Goal: Information Seeking & Learning: Learn about a topic

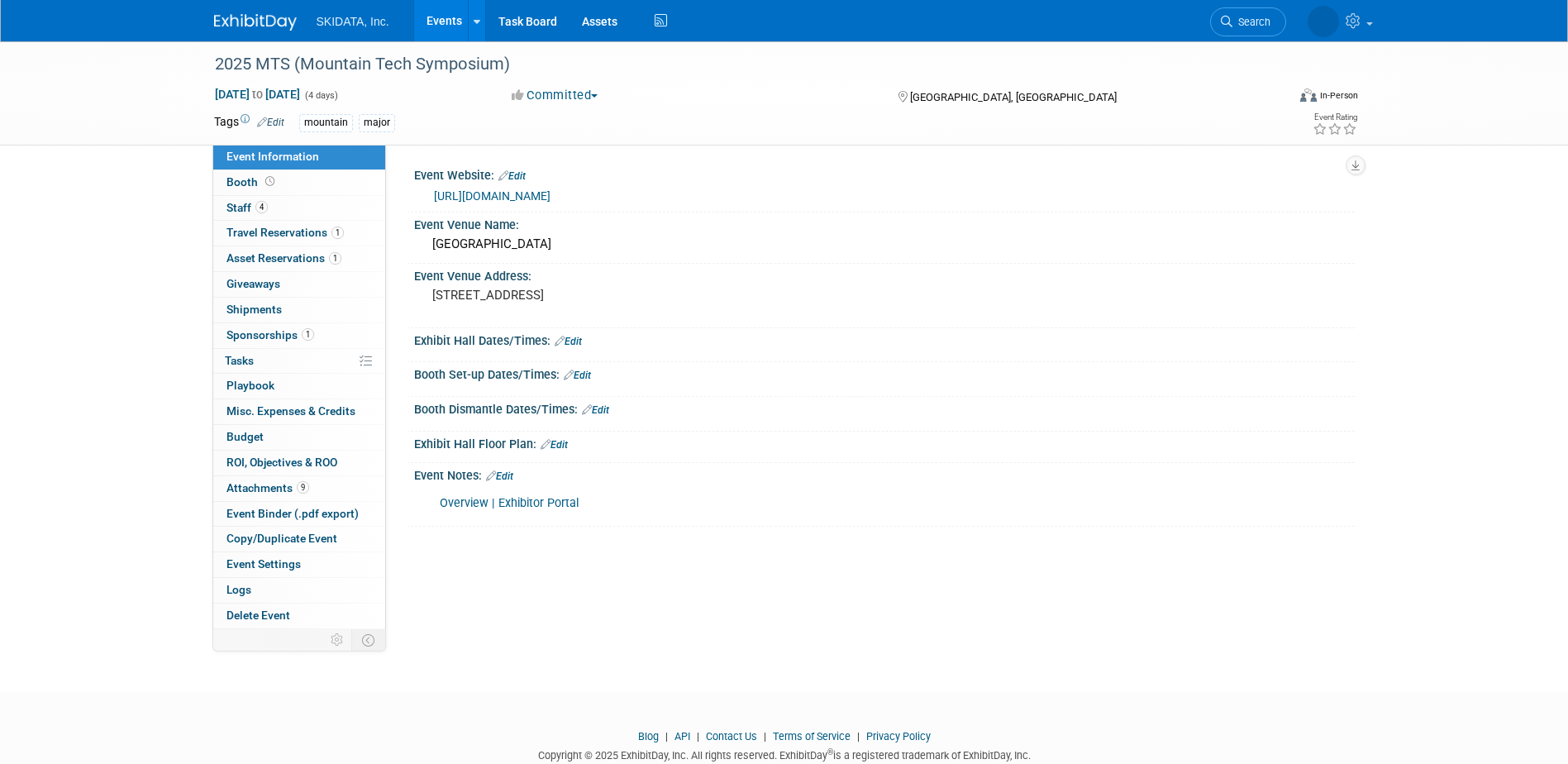
click at [432, 21] on link "Events" at bounding box center [443, 21] width 61 height 42
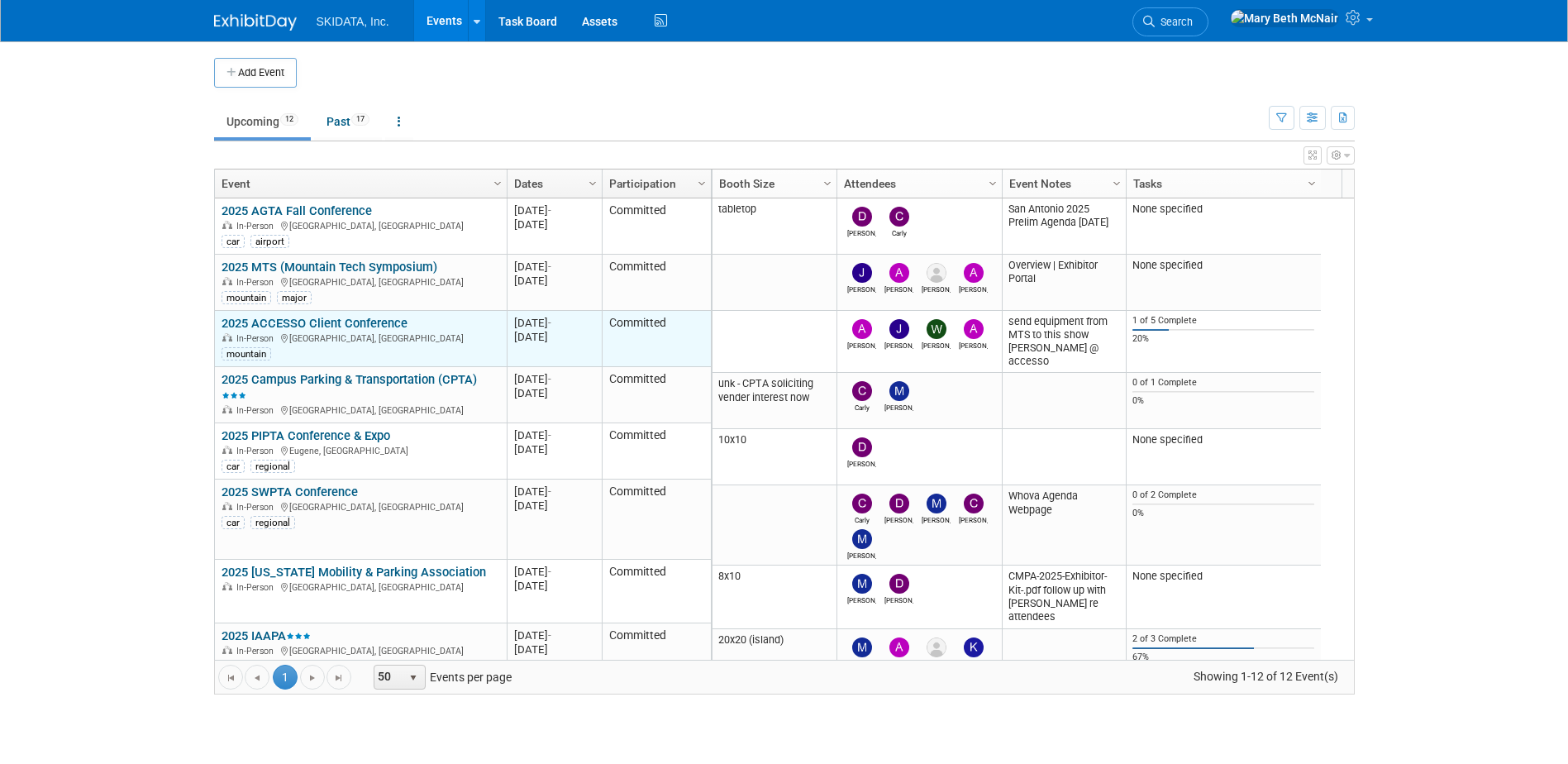
click at [284, 321] on link "2025 ACCESSO Client Conference" at bounding box center [314, 323] width 186 height 14
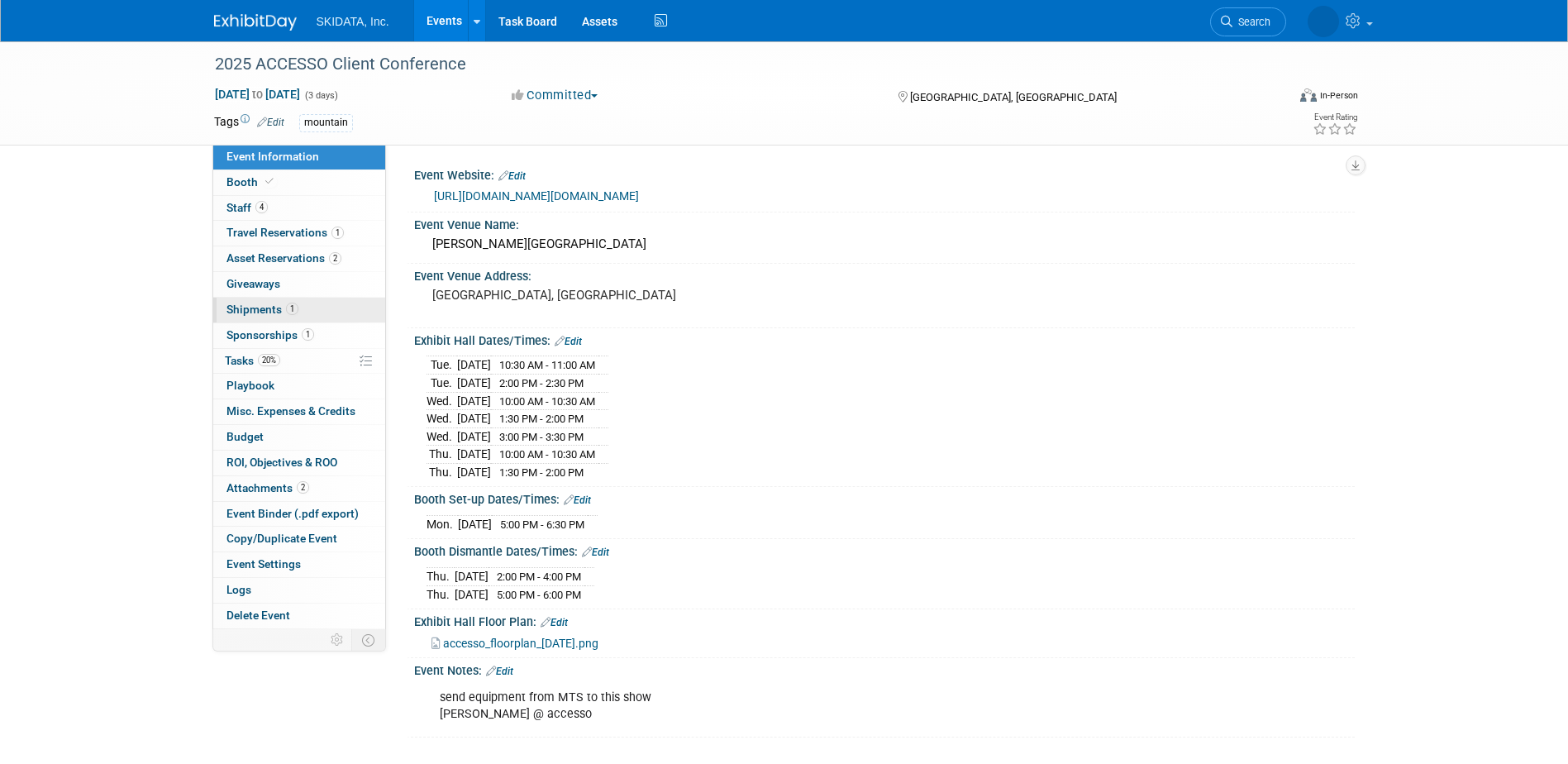
click at [247, 316] on link "1 Shipments 1" at bounding box center [299, 309] width 172 height 24
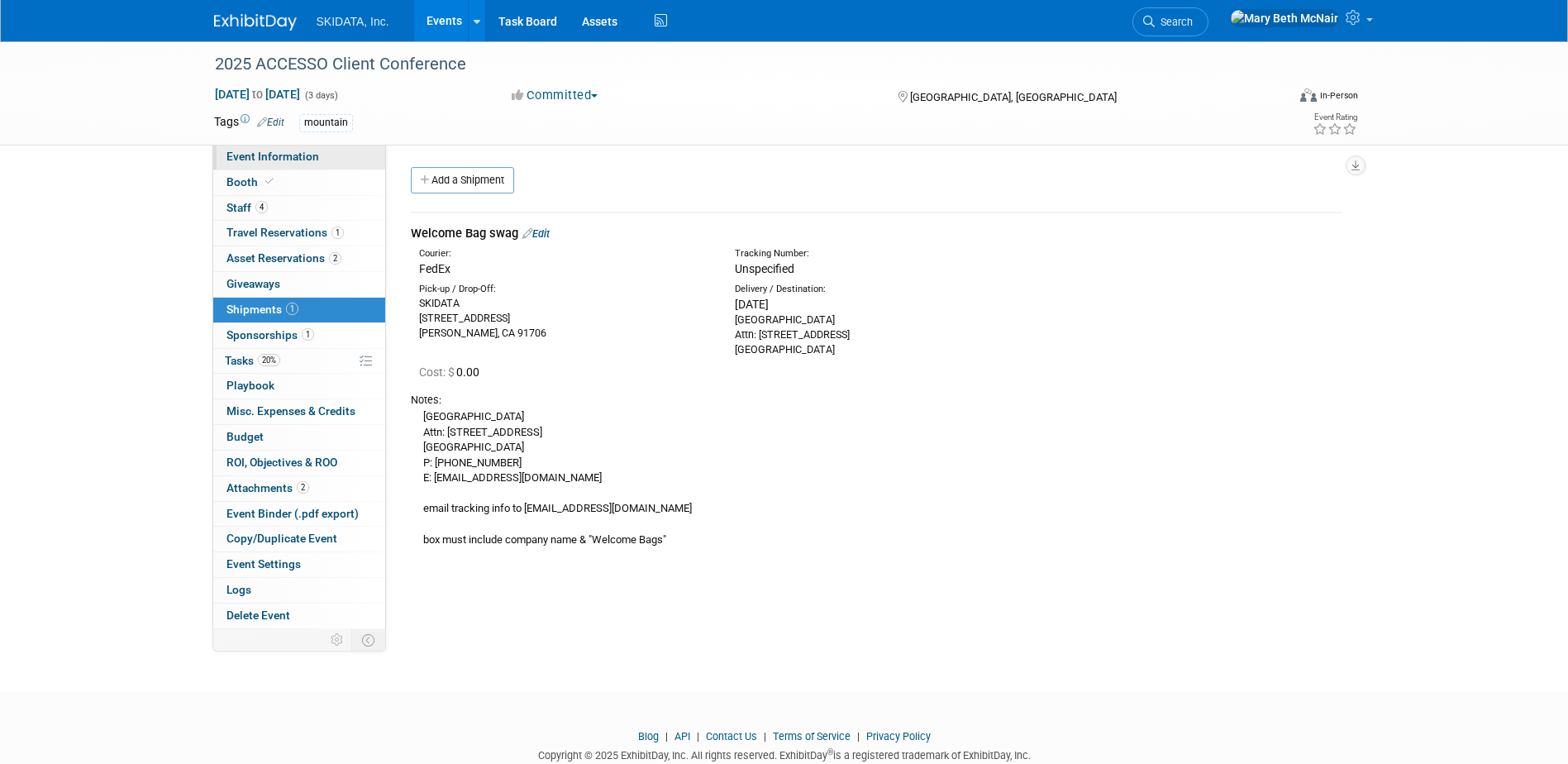
click at [230, 160] on span "Event Information" at bounding box center [273, 156] width 92 height 14
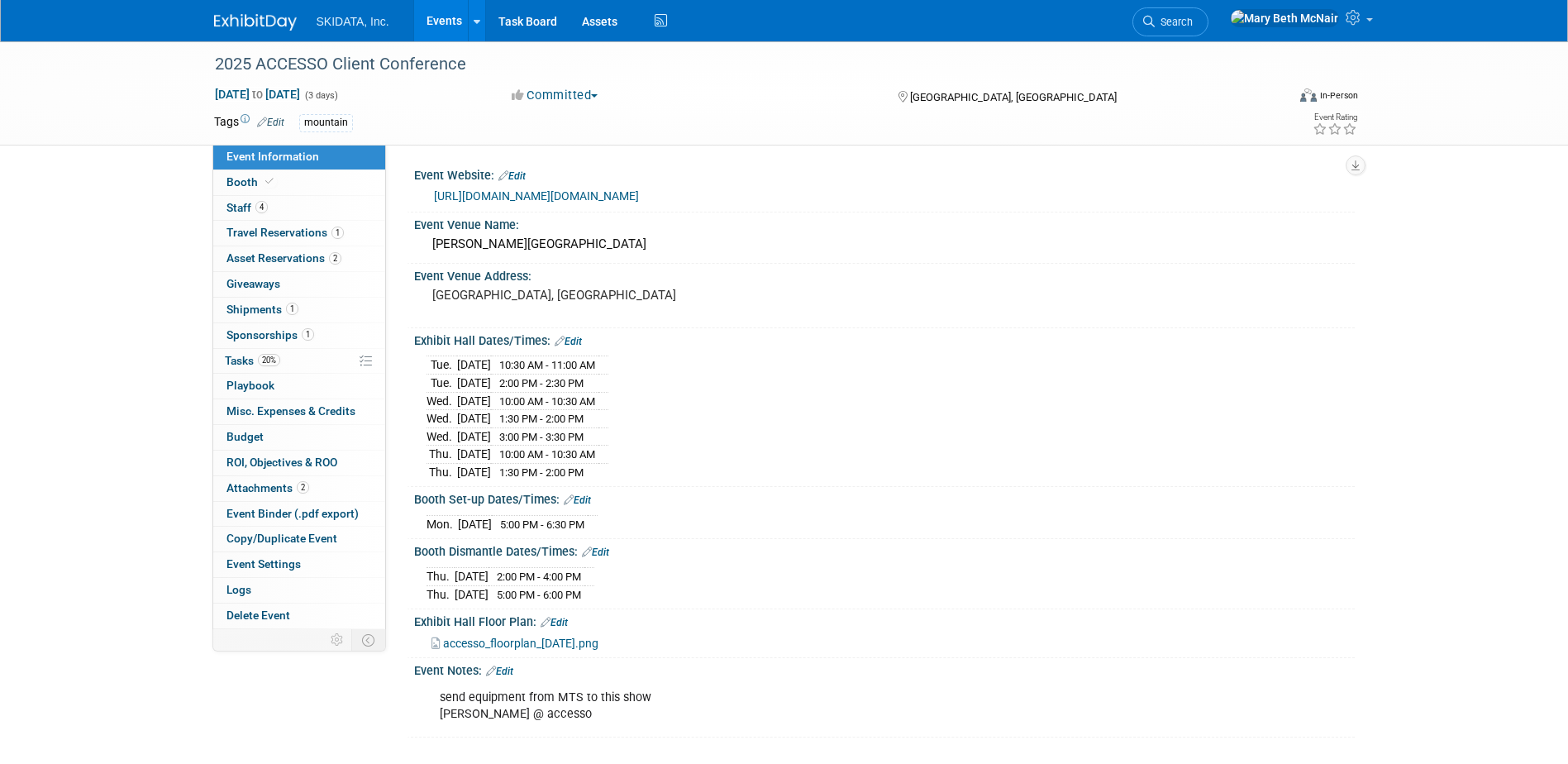
click at [505, 190] on link "[URL][DOMAIN_NAME][DOMAIN_NAME]" at bounding box center [536, 196] width 205 height 14
click at [258, 483] on span "Attachments 2" at bounding box center [268, 488] width 83 height 14
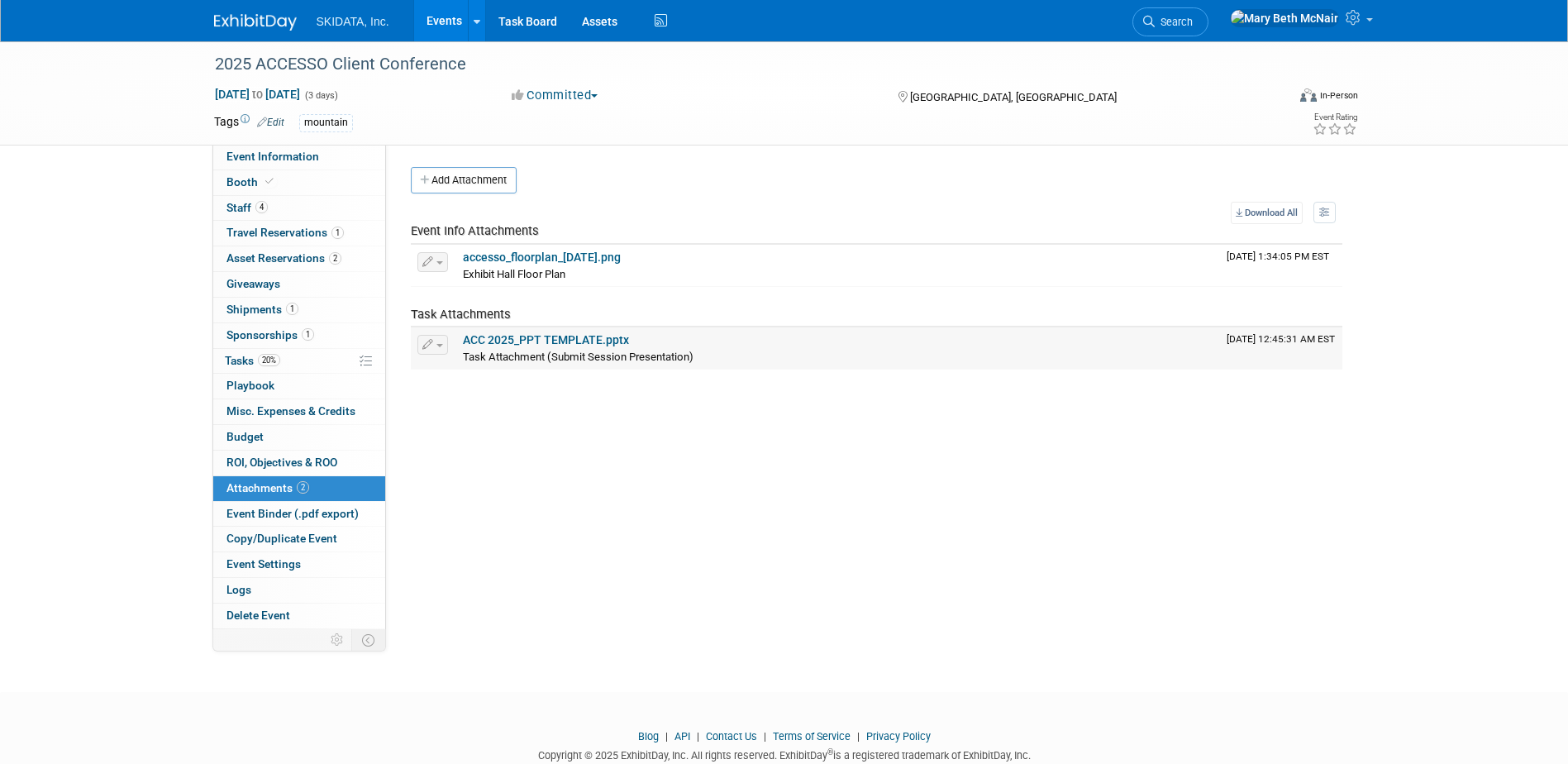
click at [530, 345] on link "ACC 2025_PPT TEMPLATE.pptx" at bounding box center [546, 340] width 166 height 14
click at [247, 308] on span "Shipments 1" at bounding box center [263, 309] width 72 height 14
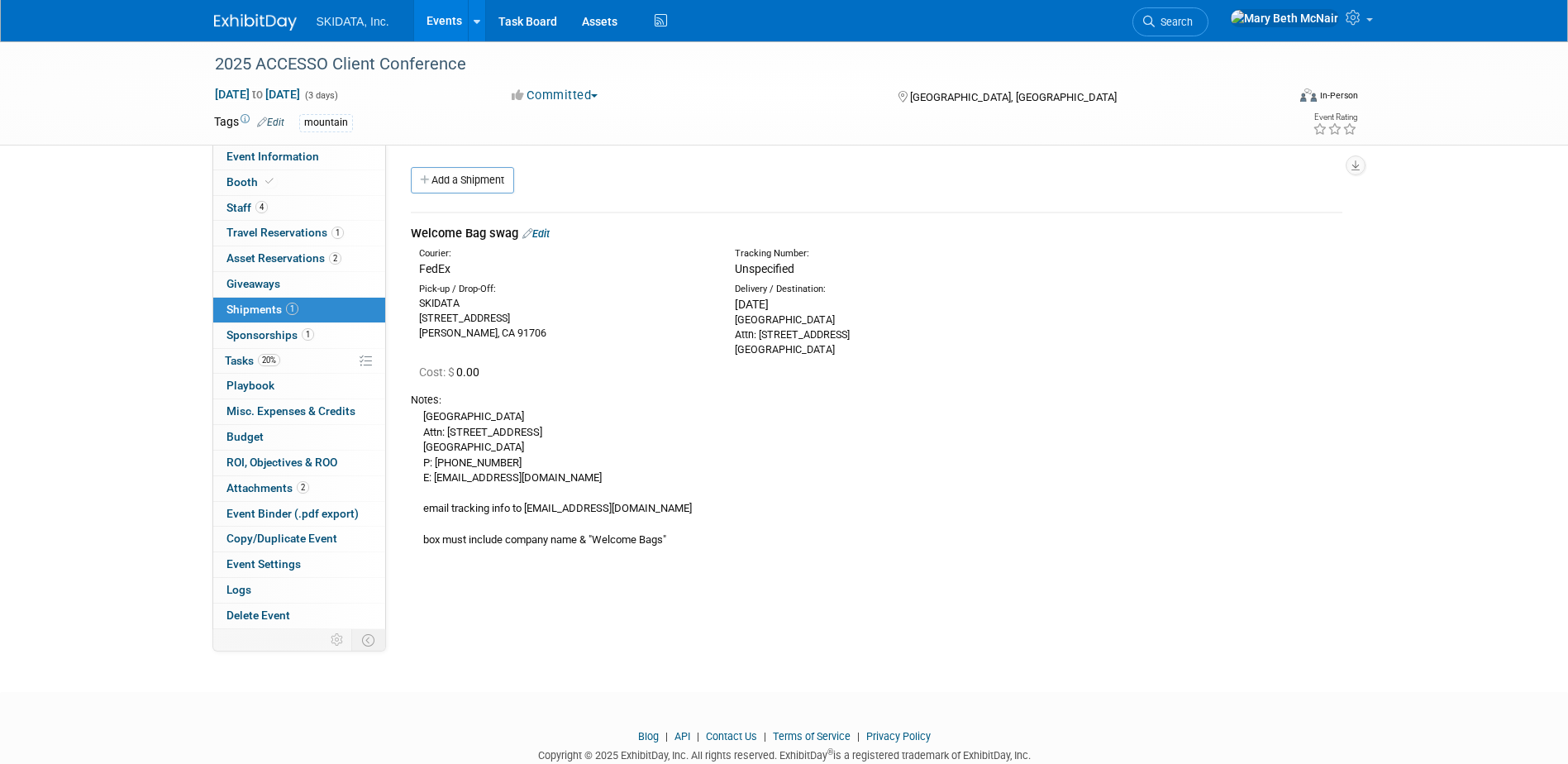
click at [471, 480] on div "WDW SWAN RESORT Attn: 1200 Epcot Resorts Blvd. Lake Buena Vista, FL 32830 P: 40…" at bounding box center [876, 477] width 931 height 140
click at [286, 259] on span "Asset Reservations 2" at bounding box center [284, 257] width 115 height 14
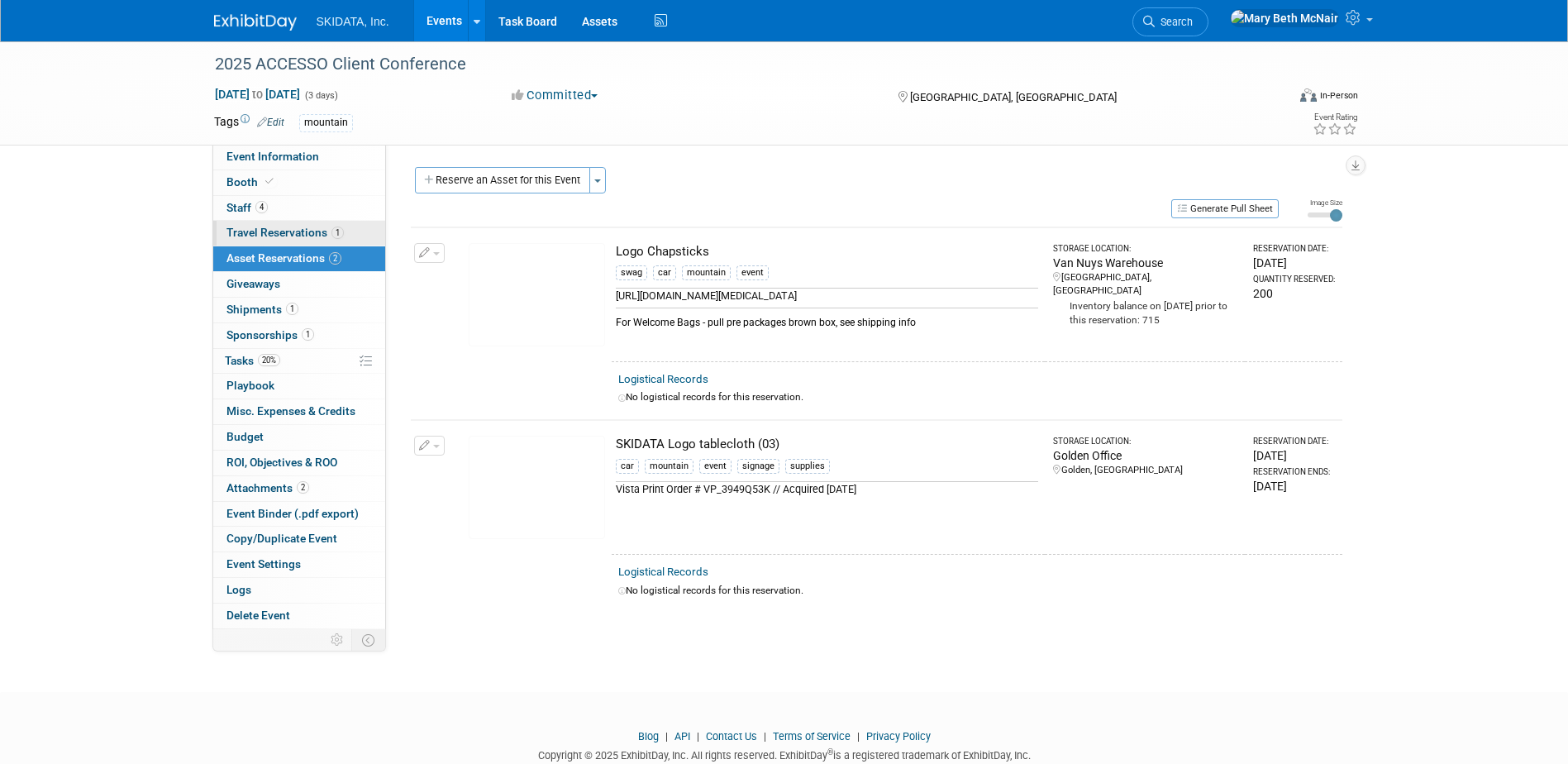
click at [278, 238] on span "Travel Reservations 1" at bounding box center [285, 232] width 117 height 14
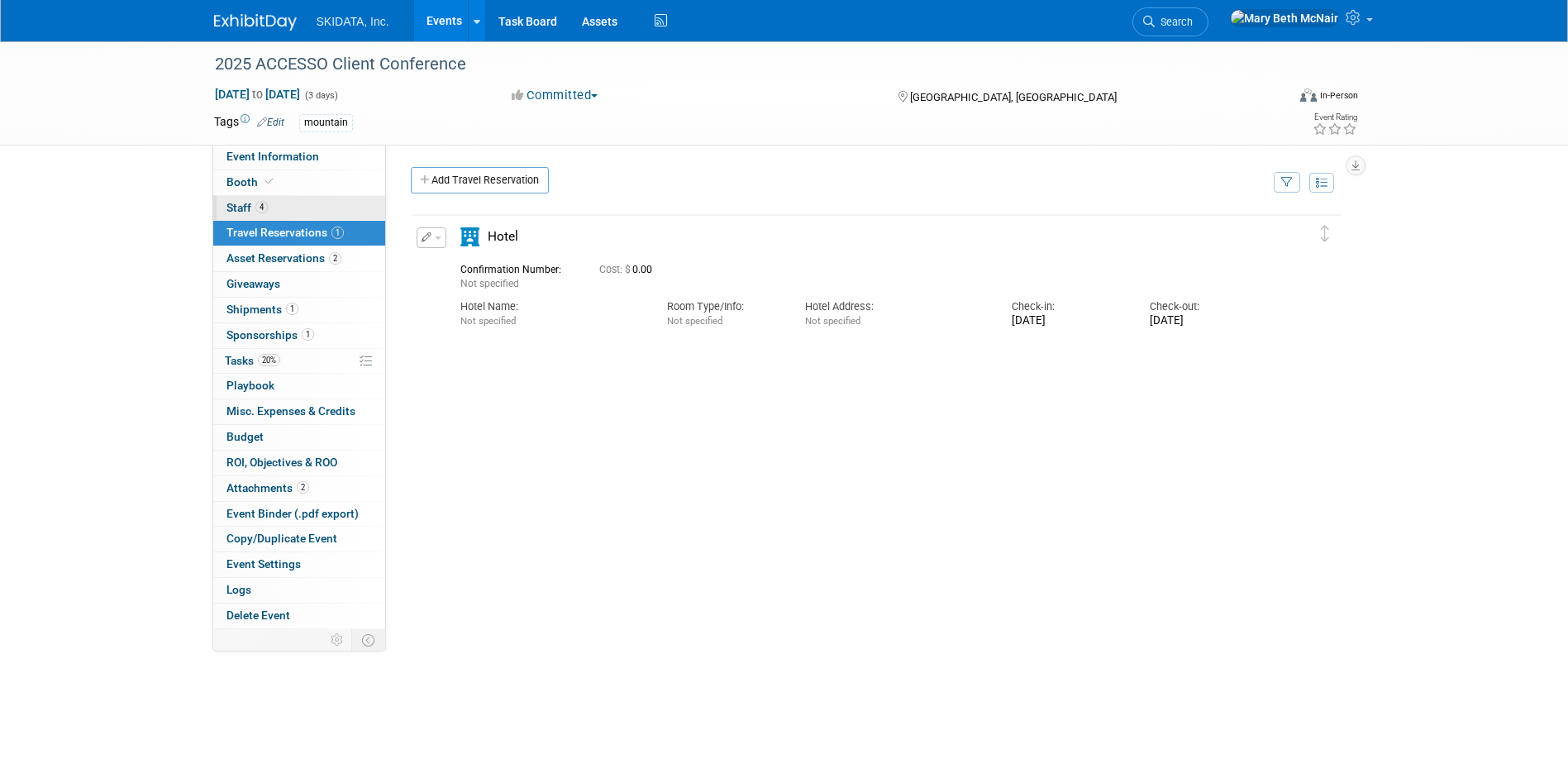
click at [247, 210] on span "Staff 4" at bounding box center [247, 207] width 42 height 14
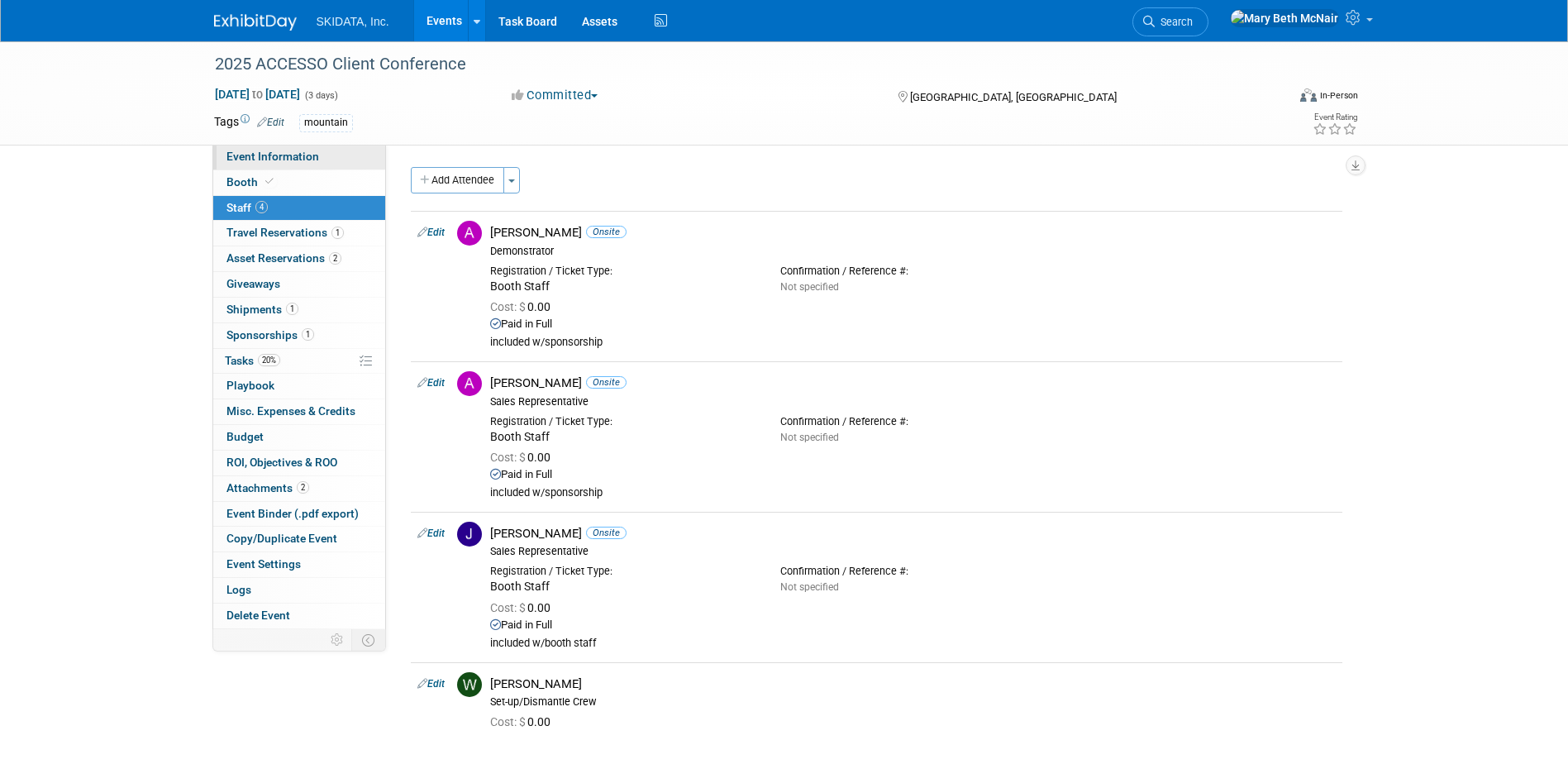
click at [296, 155] on span "Event Information" at bounding box center [273, 156] width 92 height 14
